Goal: Obtain resource: Download file/media

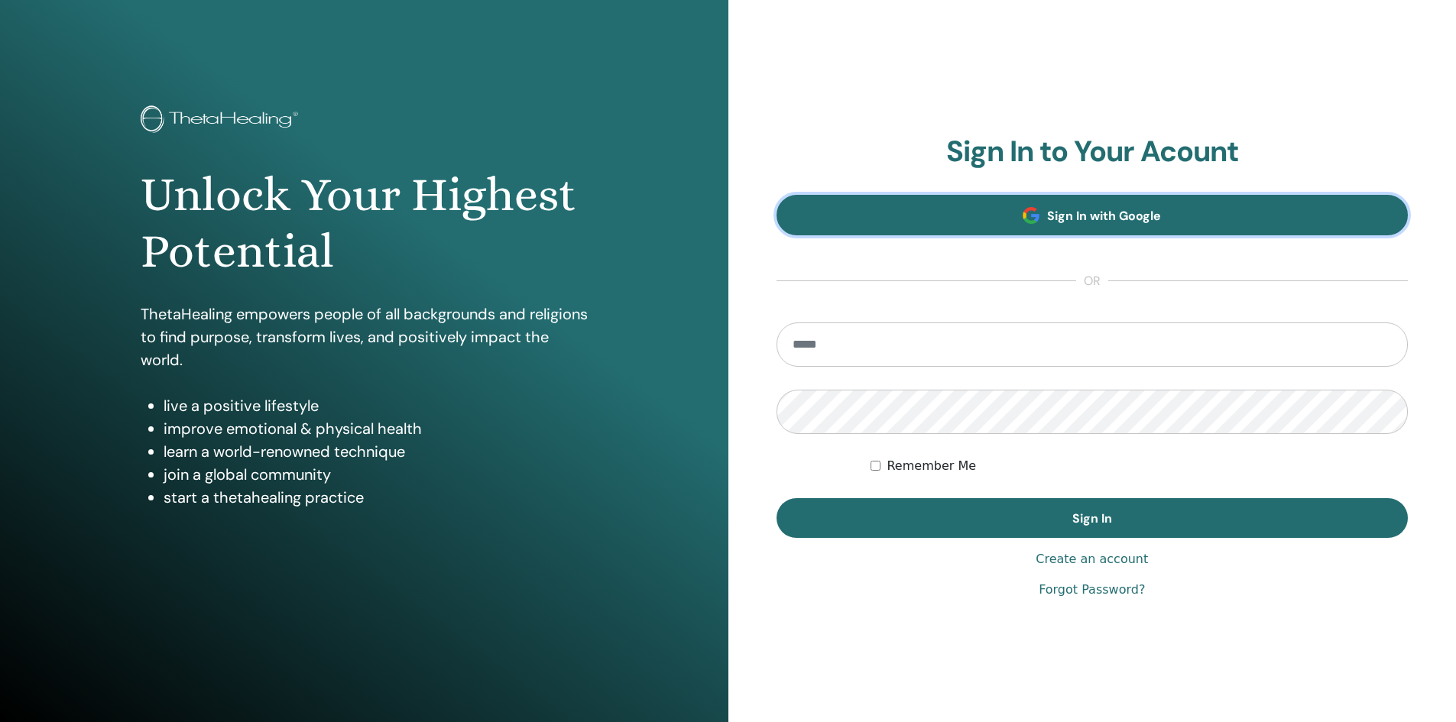
click at [1052, 201] on link "Sign In with Google" at bounding box center [1092, 215] width 632 height 40
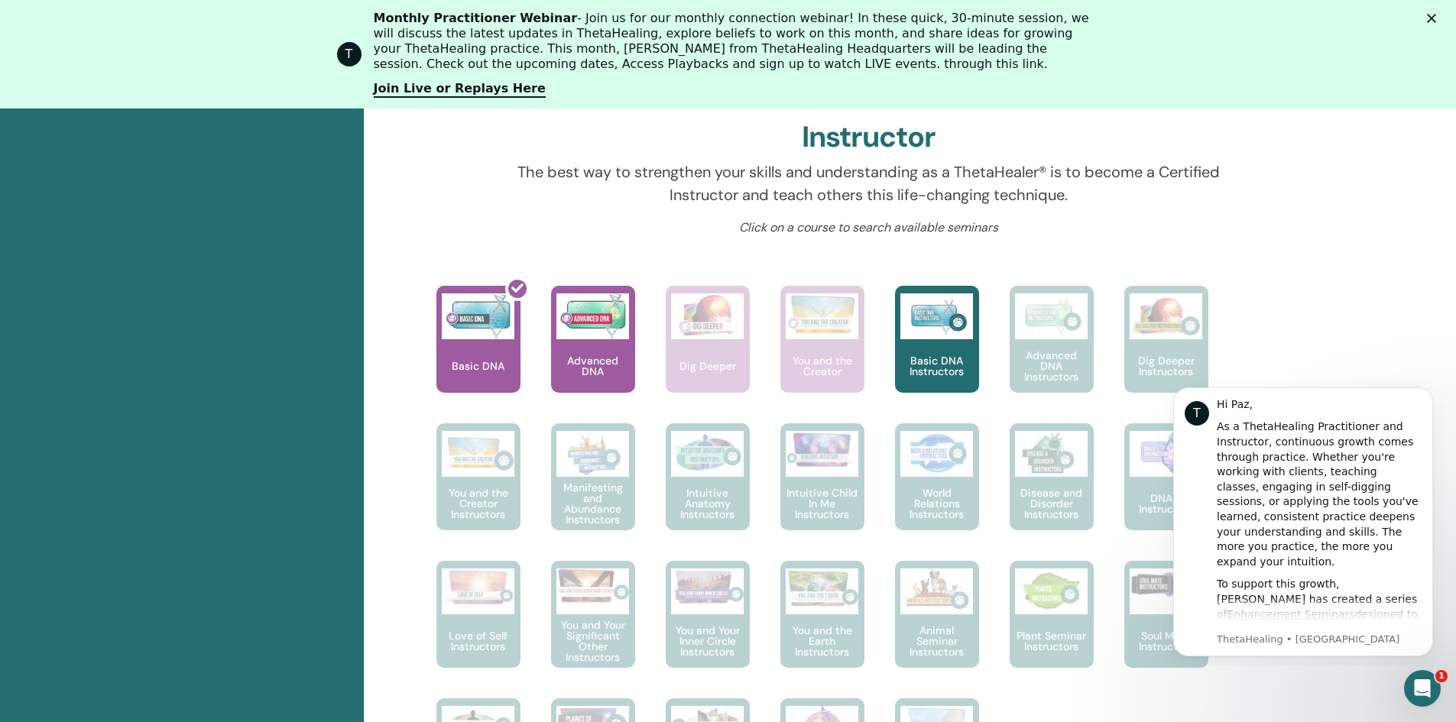
scroll to position [553, 0]
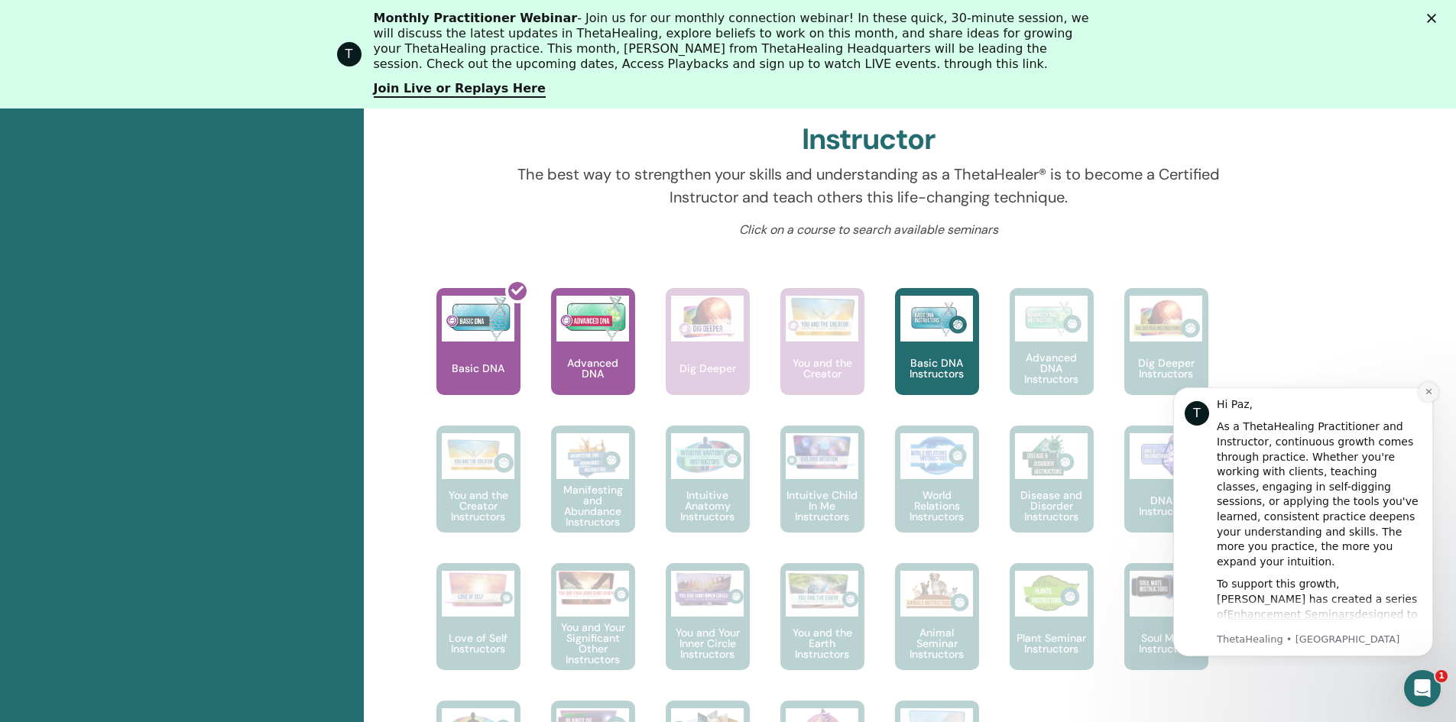
click at [1425, 397] on button "Dismiss notification" at bounding box center [1428, 392] width 20 height 20
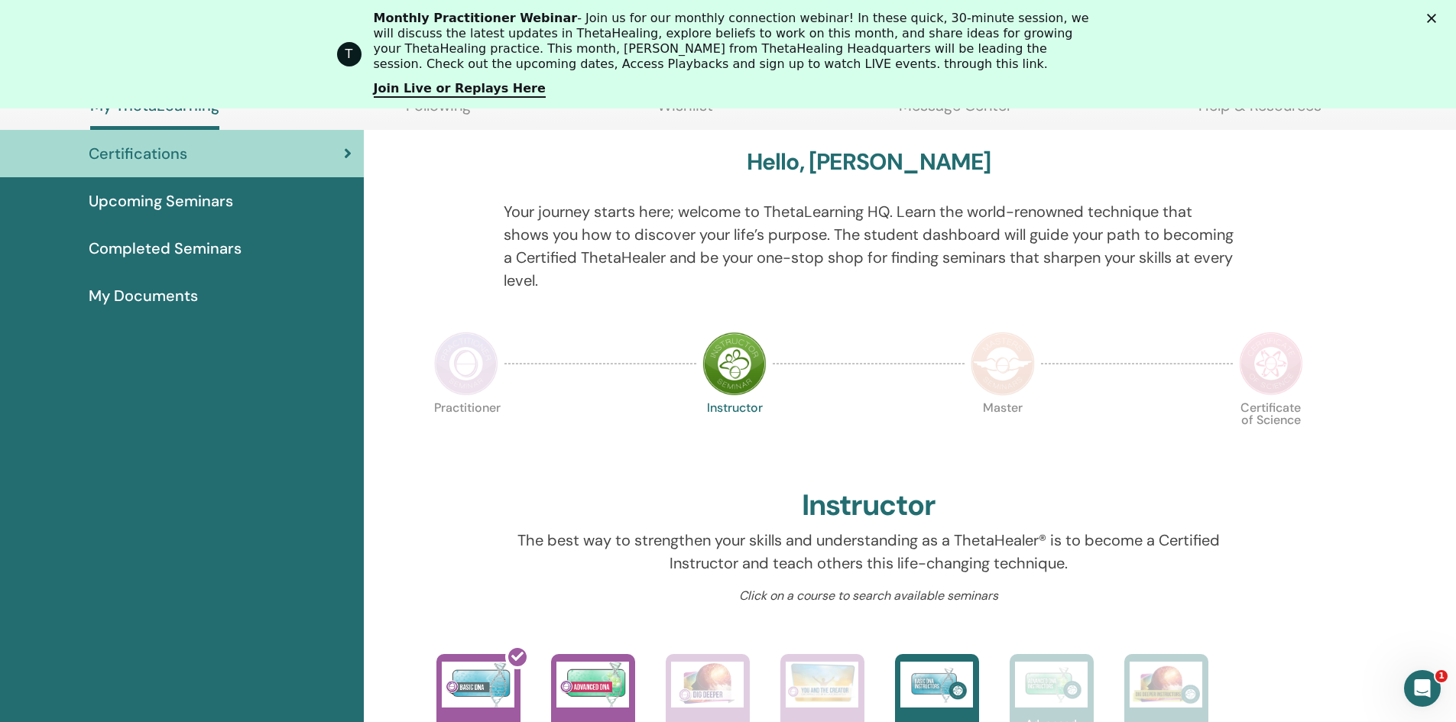
scroll to position [0, 0]
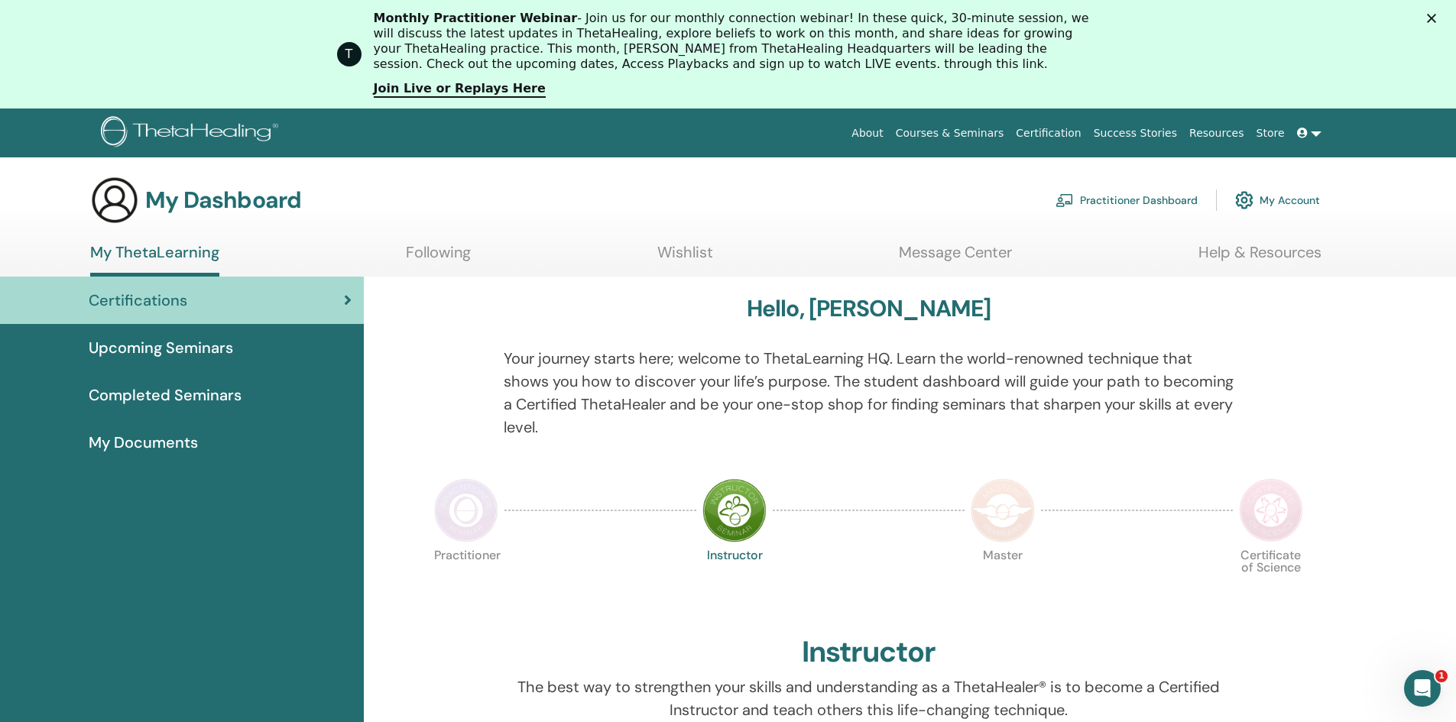
drag, startPoint x: 1460, startPoint y: 332, endPoint x: 1187, endPoint y: 48, distance: 393.4
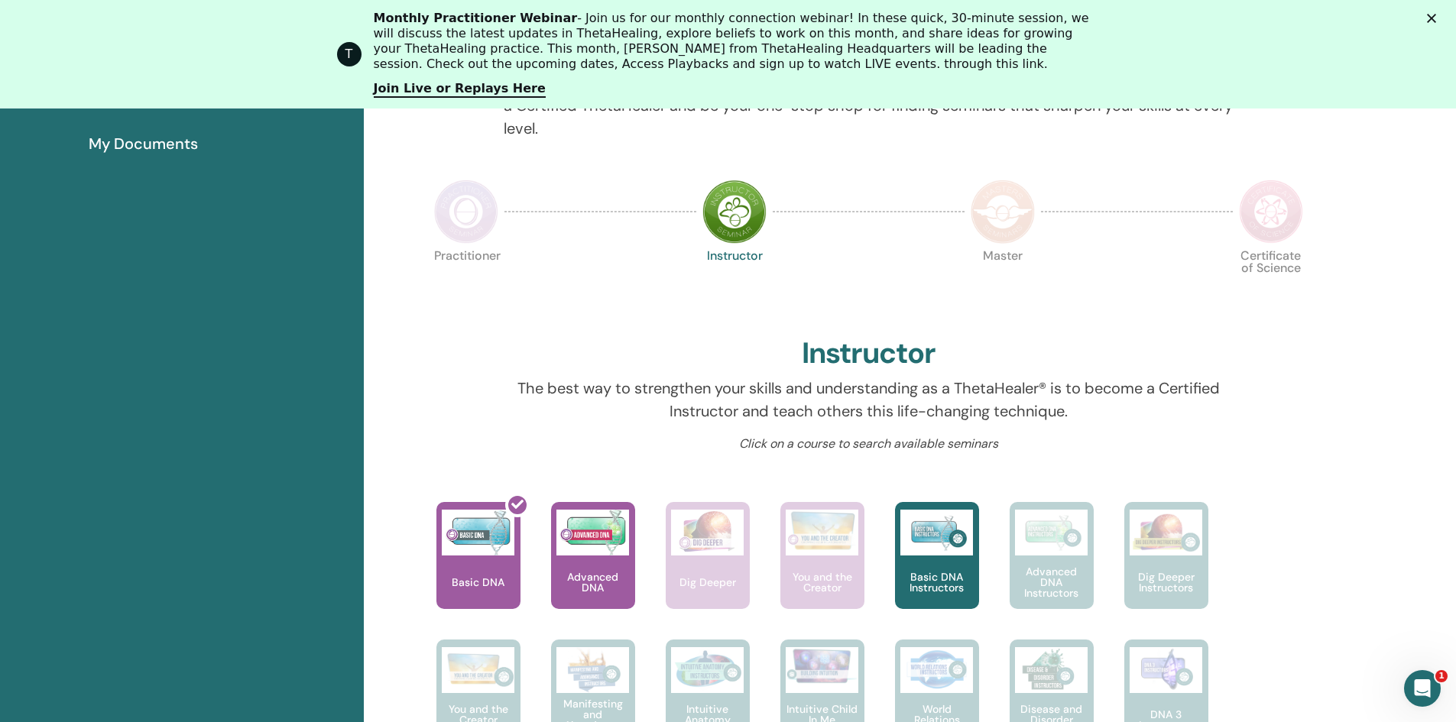
scroll to position [311, 0]
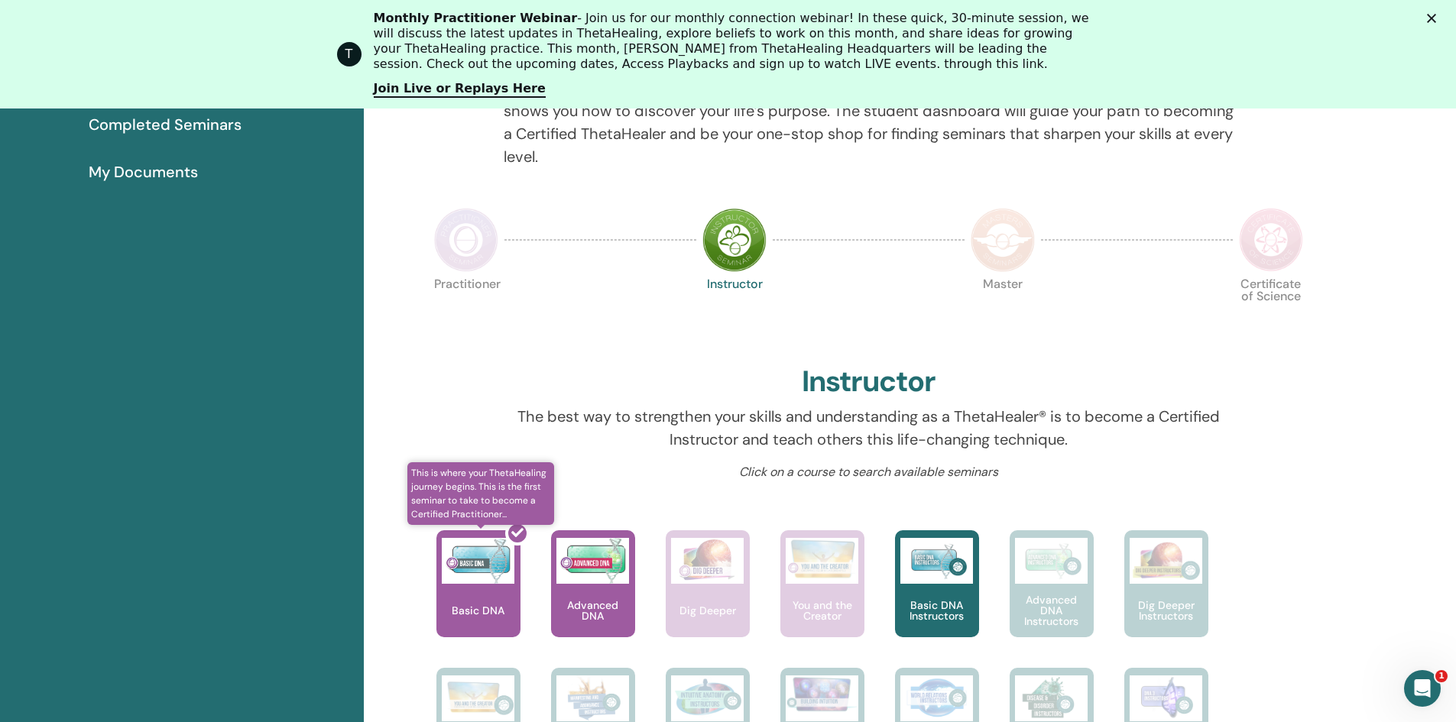
click at [464, 592] on div at bounding box center [487, 590] width 84 height 138
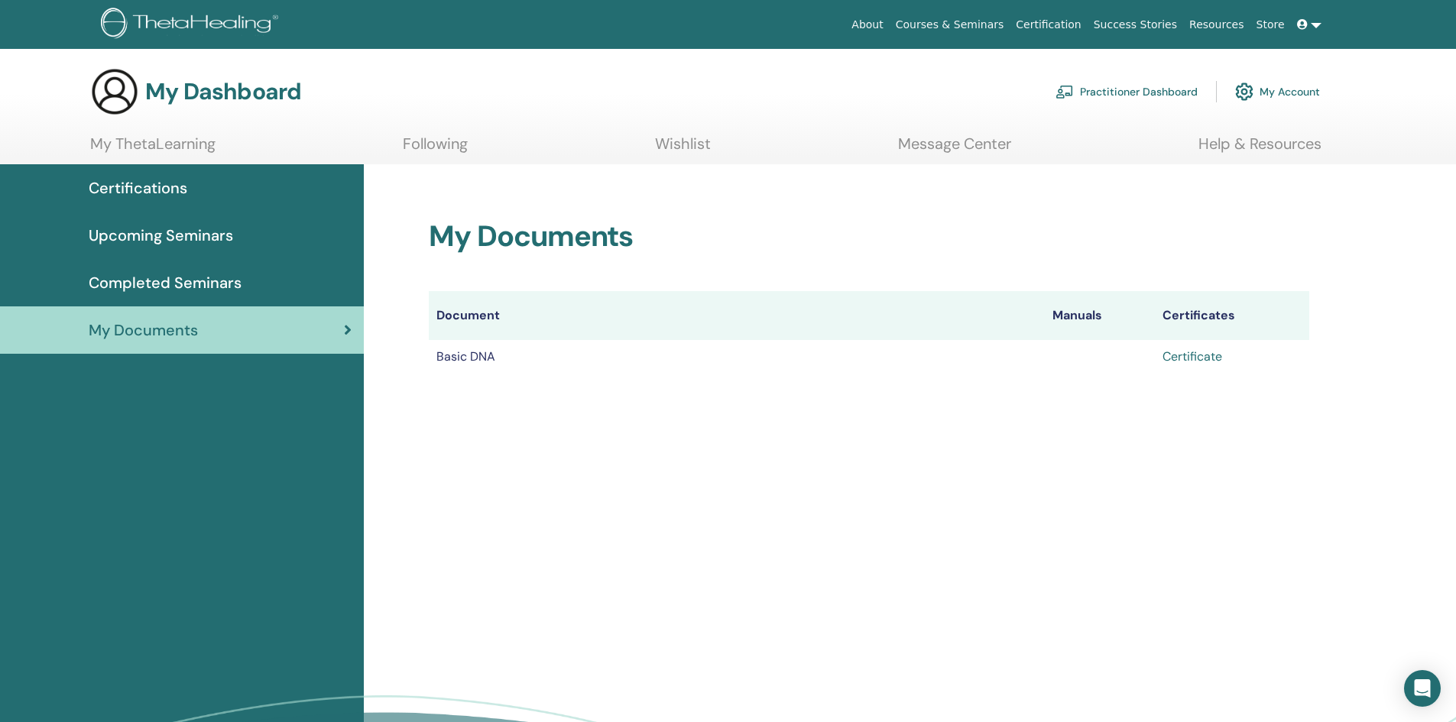
click at [1195, 354] on link "Certificate" at bounding box center [1192, 356] width 60 height 16
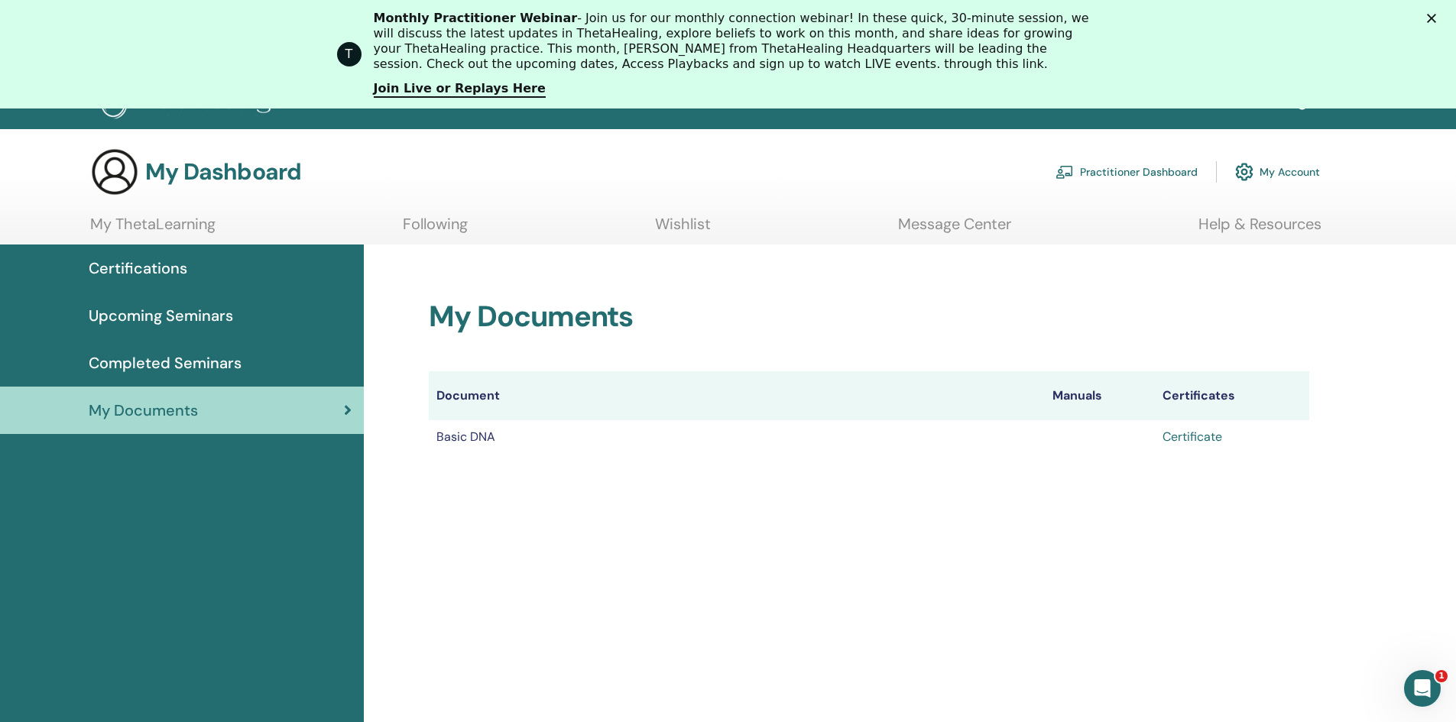
scroll to position [31, 0]
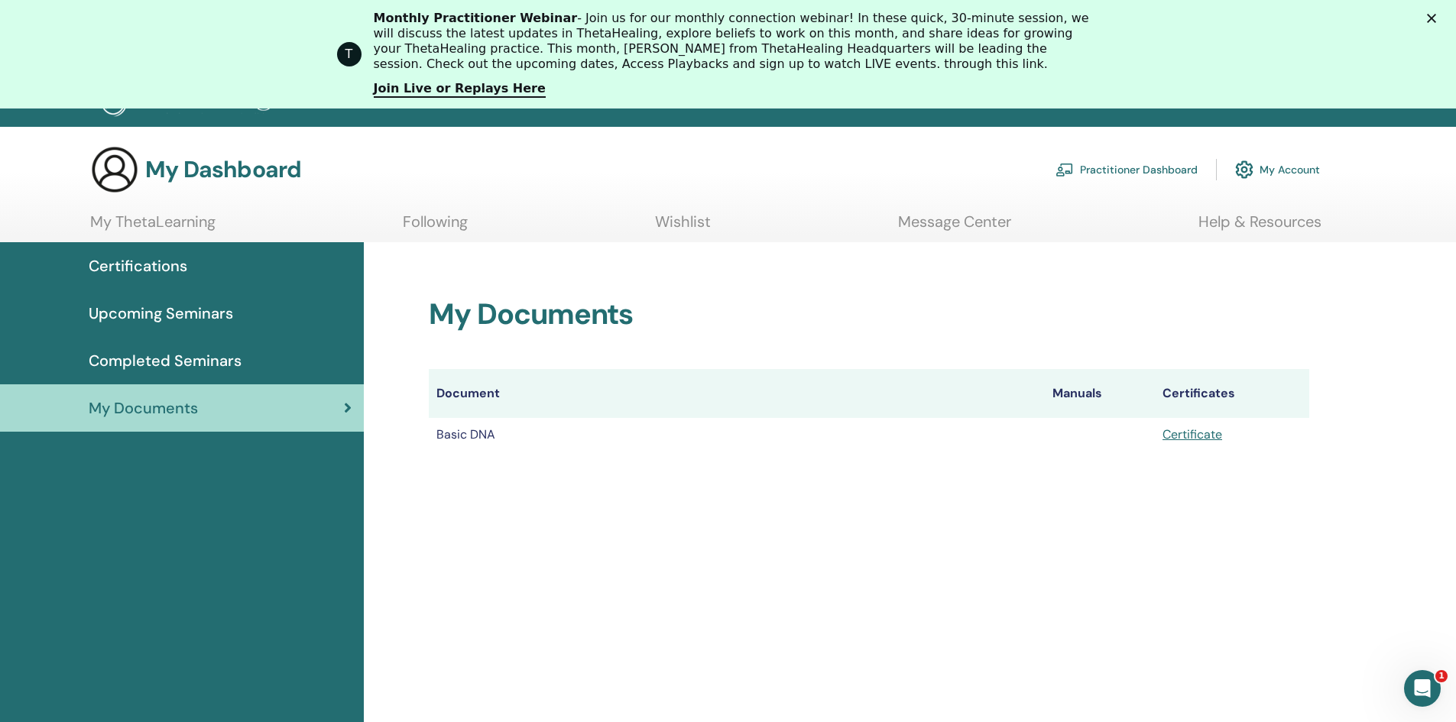
click at [1100, 451] on td at bounding box center [1099, 435] width 110 height 34
drag, startPoint x: 945, startPoint y: 517, endPoint x: 1248, endPoint y: 136, distance: 486.1
click at [952, 469] on div "My Documents Document Manuals Certificates Basic DNA Certificate" at bounding box center [910, 584] width 1092 height 684
